Goal: Information Seeking & Learning: Learn about a topic

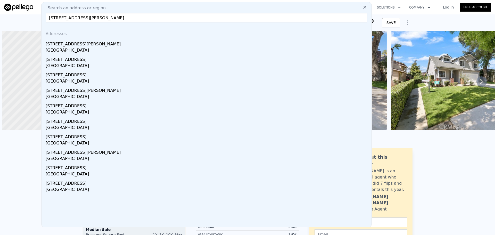
scroll to position [0, 2]
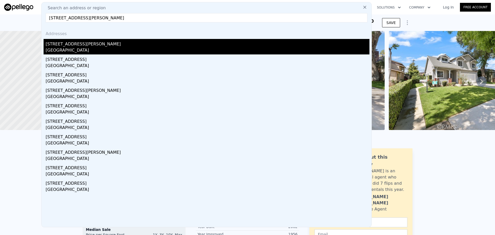
click at [116, 45] on div "[STREET_ADDRESS][PERSON_NAME]" at bounding box center [208, 43] width 324 height 8
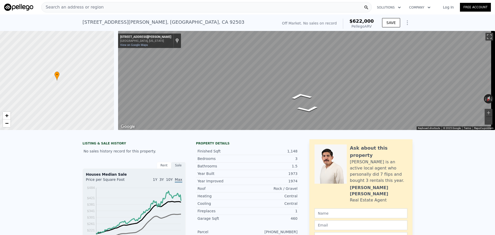
click at [159, 6] on div "Search an address or region" at bounding box center [206, 7] width 331 height 10
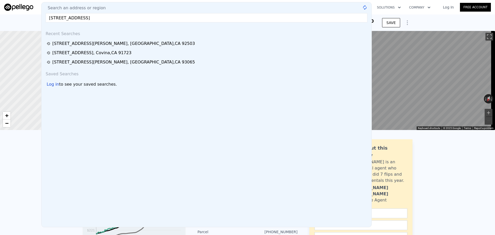
type input "[STREET_ADDRESS]"
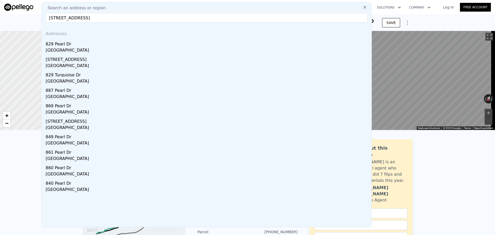
click at [116, 44] on div "829 Pearl Dr" at bounding box center [208, 43] width 324 height 8
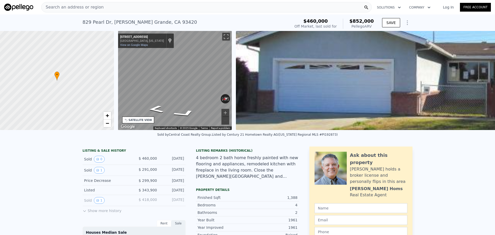
scroll to position [0, 120]
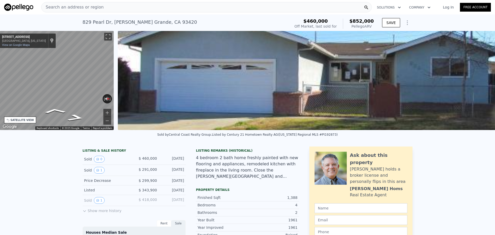
click at [158, 8] on div "Search an address or region" at bounding box center [206, 7] width 331 height 10
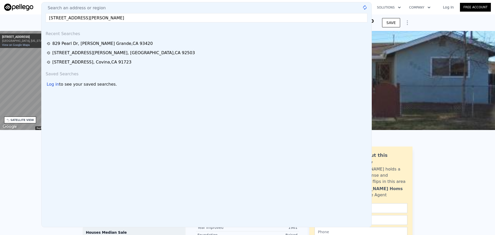
type input "[STREET_ADDRESS][PERSON_NAME]"
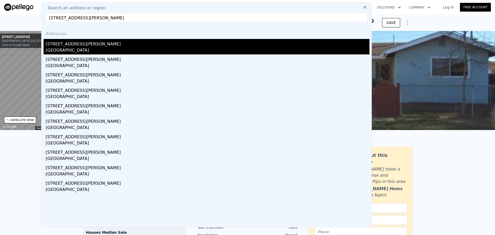
click at [121, 42] on div "[STREET_ADDRESS][PERSON_NAME]" at bounding box center [208, 43] width 324 height 8
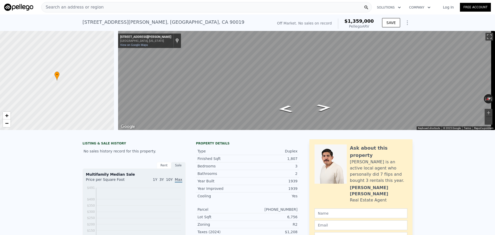
scroll to position [0, 2]
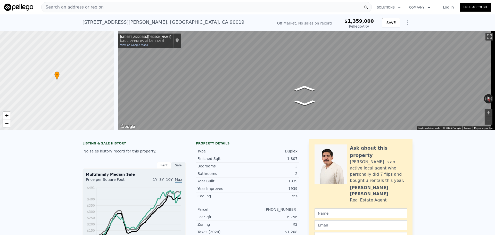
click at [158, 9] on div "Search an address or region" at bounding box center [206, 7] width 331 height 10
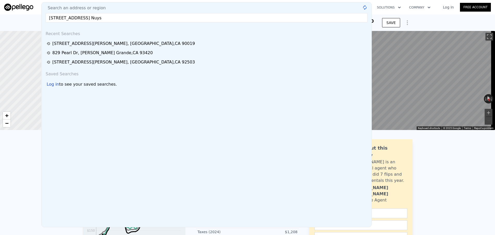
type input "[STREET_ADDRESS] Nuys"
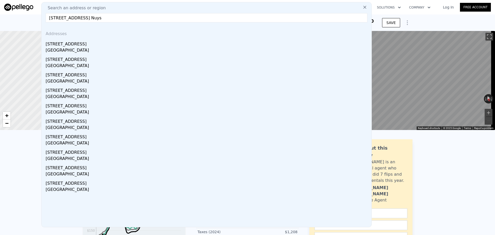
drag, startPoint x: 81, startPoint y: 45, endPoint x: 97, endPoint y: 0, distance: 47.8
click at [81, 45] on div "[STREET_ADDRESS]" at bounding box center [208, 43] width 324 height 8
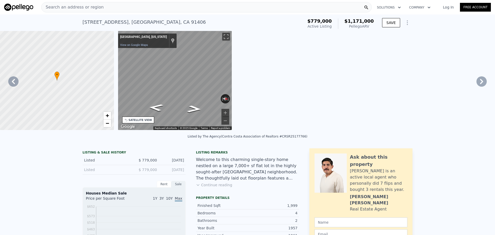
scroll to position [0, 120]
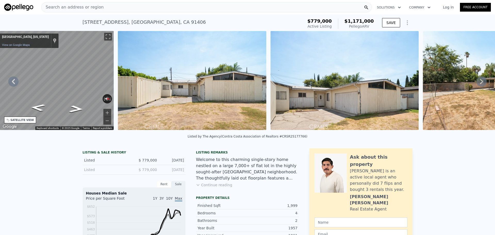
click at [150, 10] on div "Search an address or region" at bounding box center [206, 7] width 331 height 10
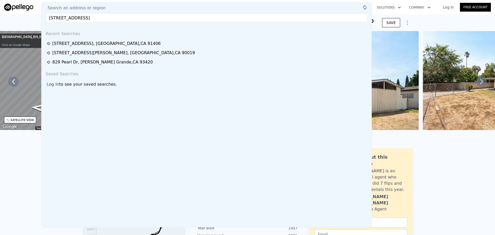
type input "[STREET_ADDRESS]"
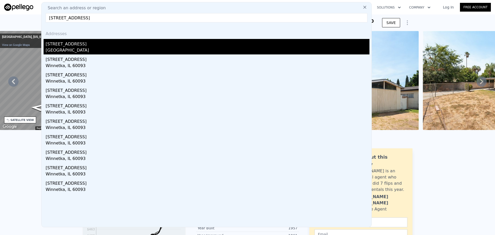
click at [107, 42] on div "[STREET_ADDRESS]" at bounding box center [208, 43] width 324 height 8
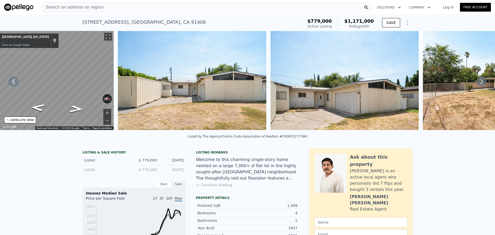
type input "2"
type input "3"
type input "2"
type input "1125"
type input "1405"
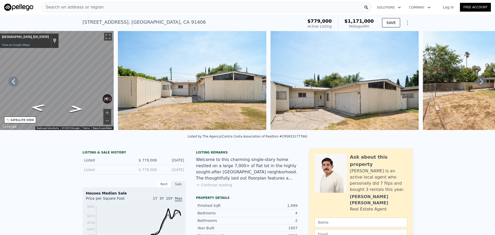
type input "6000"
type input "8287"
type input "$ 972,000"
type input "6"
type input "$ 196,126"
